Goal: Transaction & Acquisition: Subscribe to service/newsletter

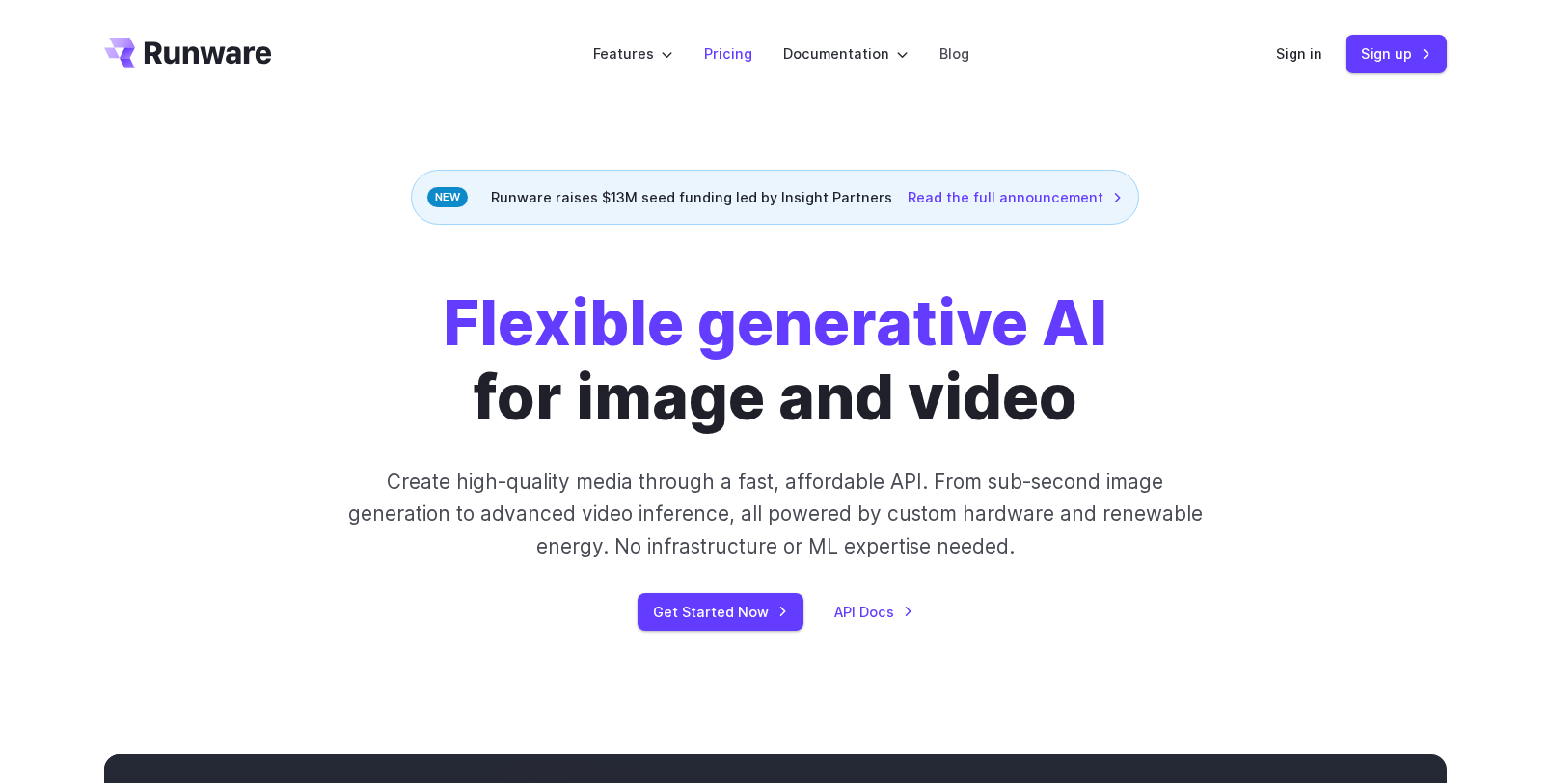
click at [727, 61] on link "Pricing" at bounding box center [728, 53] width 48 height 22
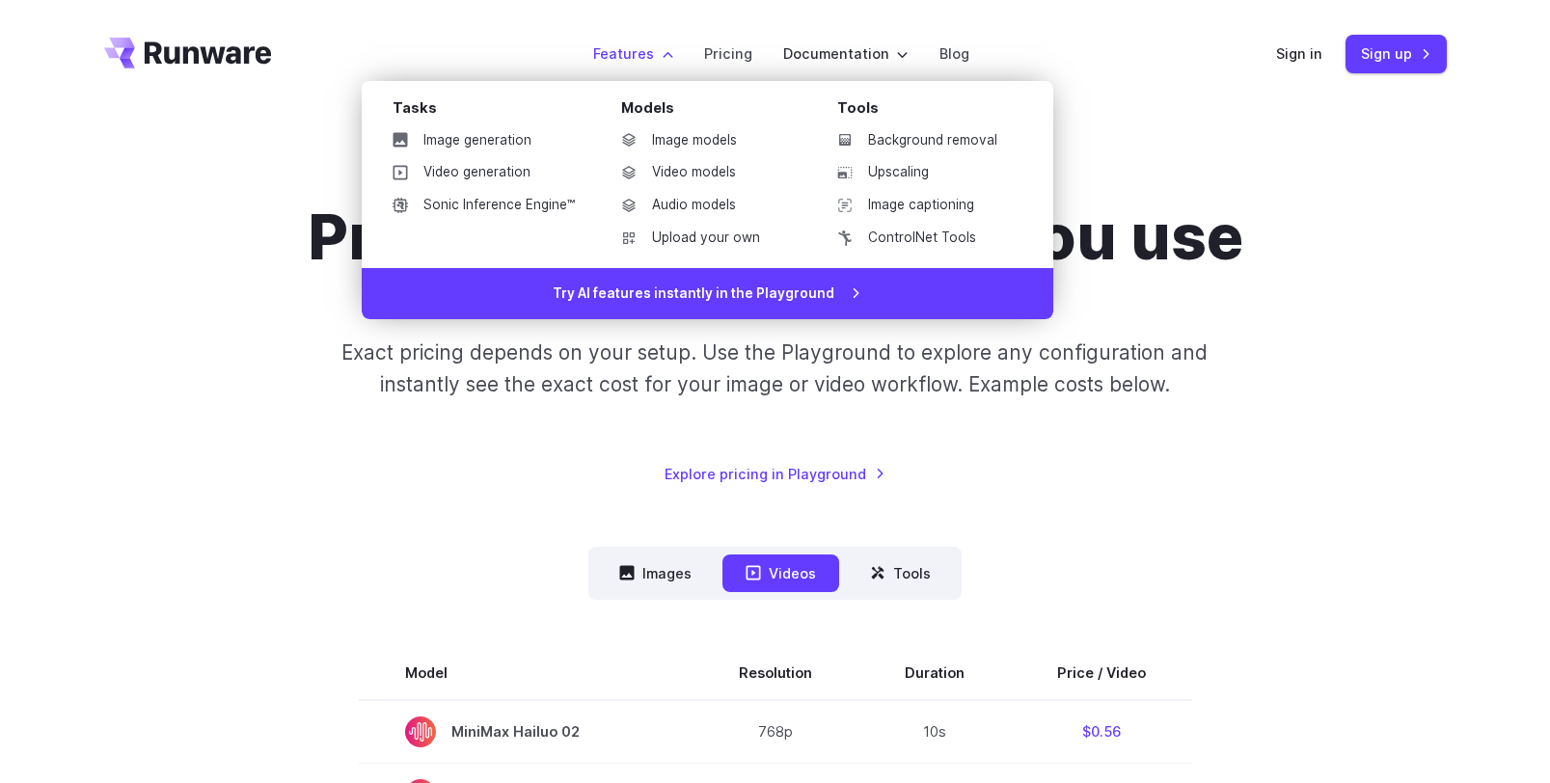
click at [620, 61] on label "Features" at bounding box center [633, 53] width 80 height 22
click at [496, 117] on div "Tasks" at bounding box center [491, 111] width 198 height 30
click at [496, 138] on link "Image generation" at bounding box center [483, 140] width 213 height 29
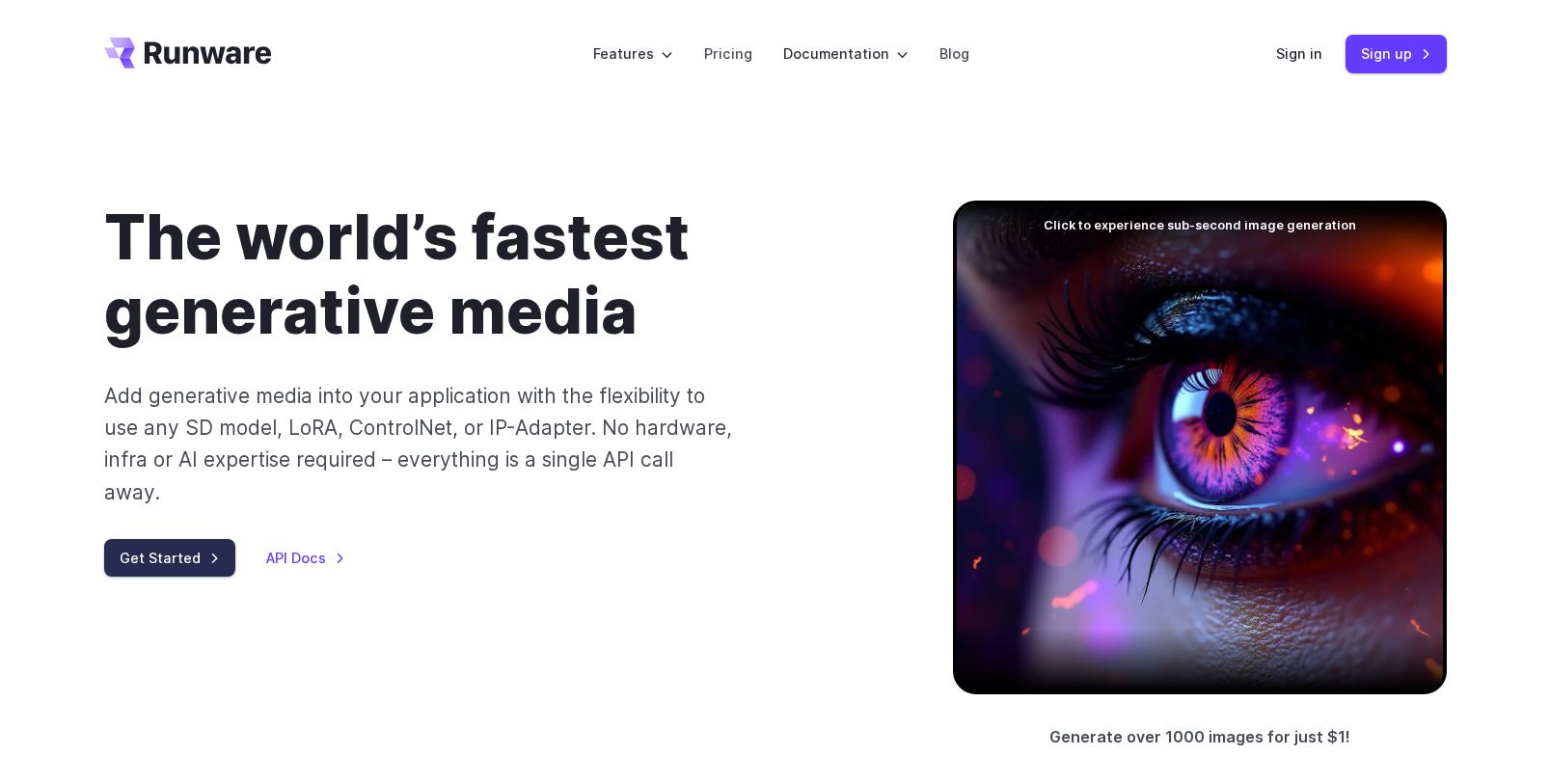
click at [133, 539] on link "Get Started" at bounding box center [169, 558] width 131 height 38
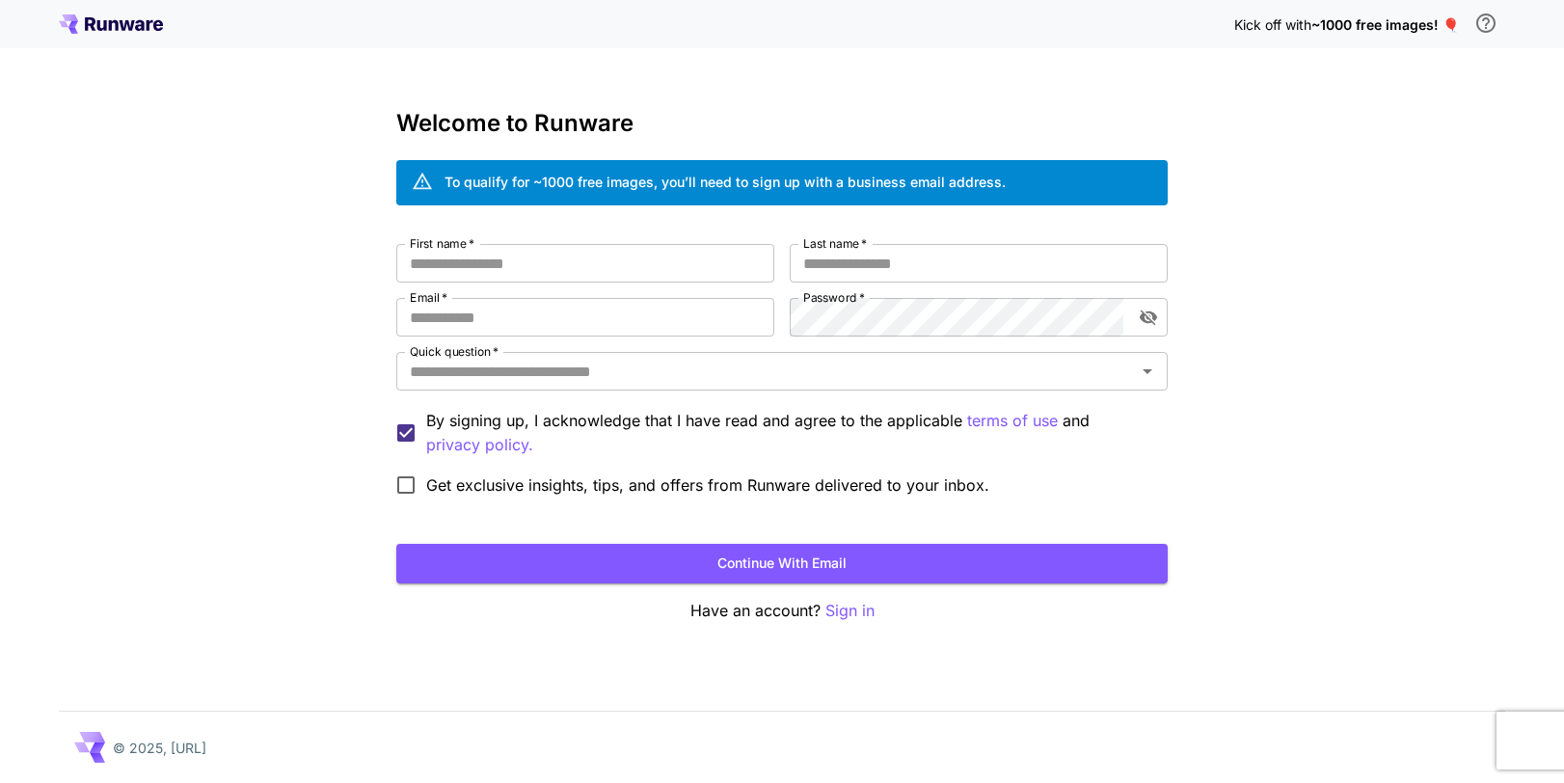
click at [123, 21] on icon at bounding box center [111, 23] width 104 height 19
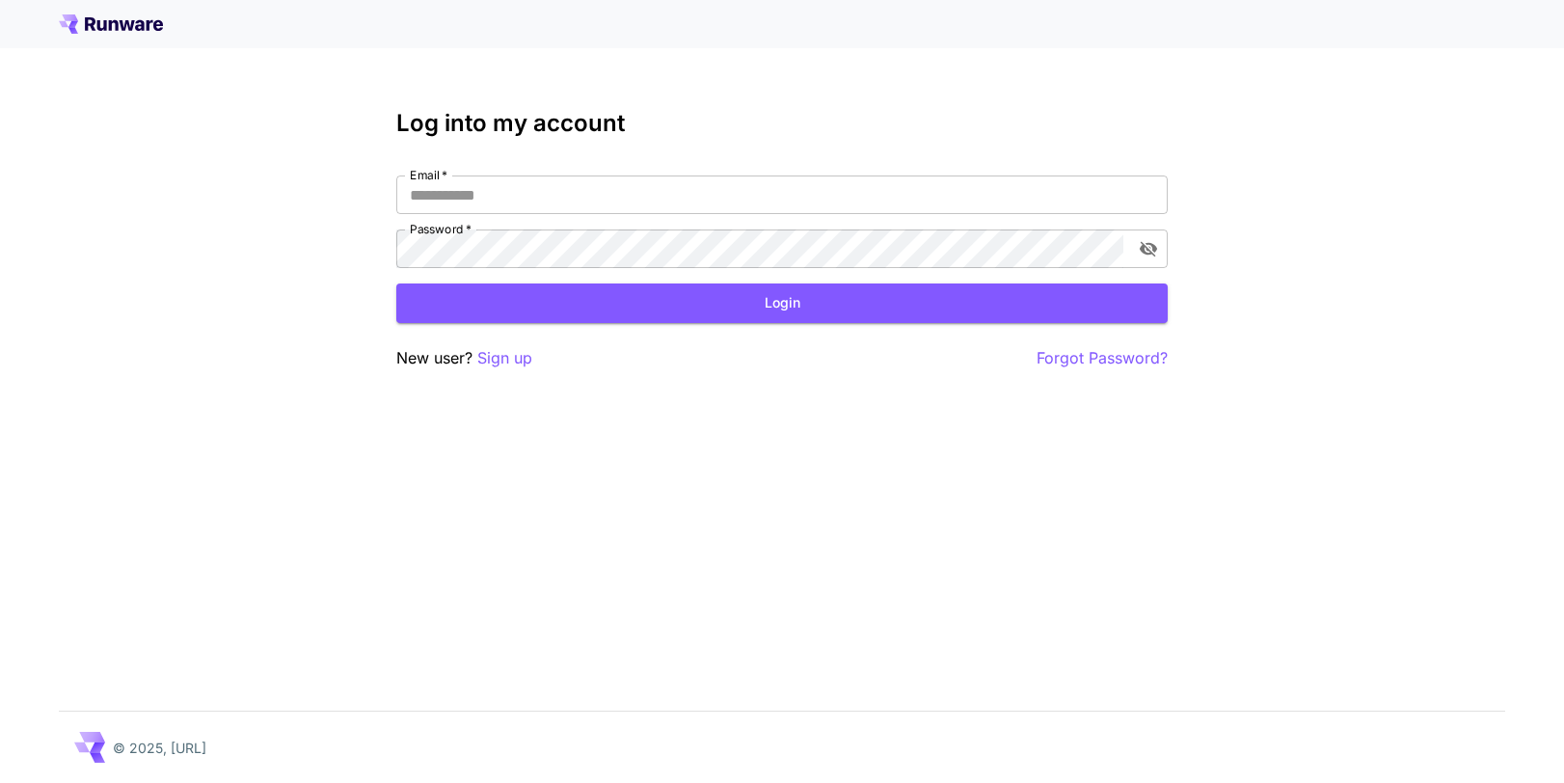
click at [107, 17] on icon at bounding box center [111, 23] width 104 height 19
click at [488, 190] on input "Email   *" at bounding box center [781, 194] width 771 height 39
